Goal: Transaction & Acquisition: Purchase product/service

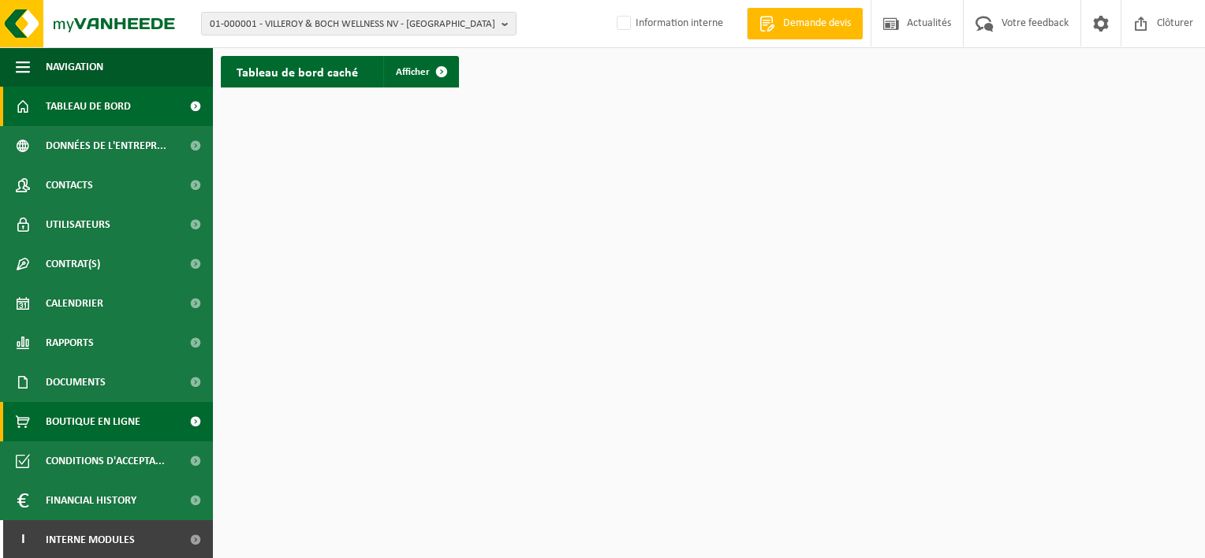
click at [95, 415] on span "Boutique en ligne" at bounding box center [93, 421] width 95 height 39
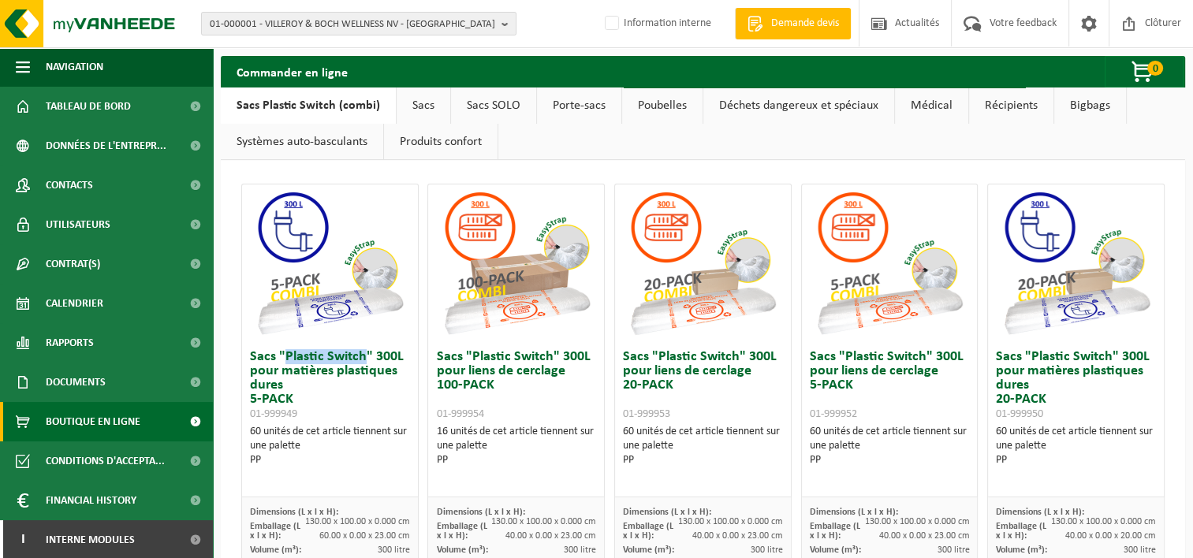
drag, startPoint x: 286, startPoint y: 356, endPoint x: 365, endPoint y: 356, distance: 78.8
click at [365, 356] on h3 "Sacs "Plastic Switch" 300L pour matières plastiques dures 5-PACK 01-999949" at bounding box center [330, 385] width 160 height 71
copy h3 "Plastic Switch"
